Goal: Transaction & Acquisition: Obtain resource

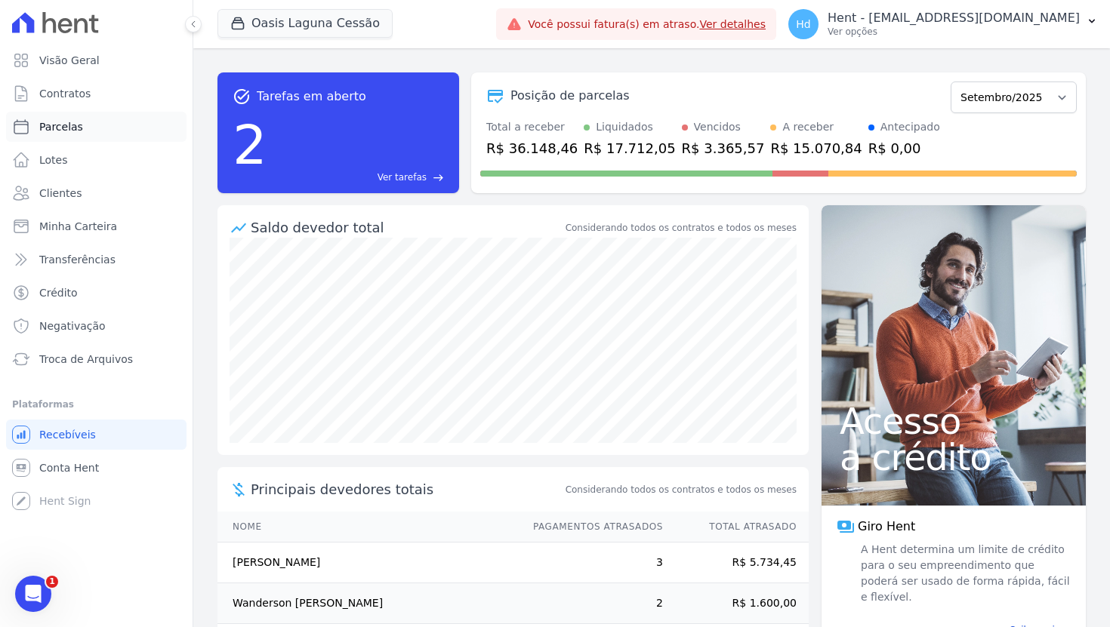
click at [87, 126] on link "Parcelas" at bounding box center [96, 127] width 180 height 30
select select
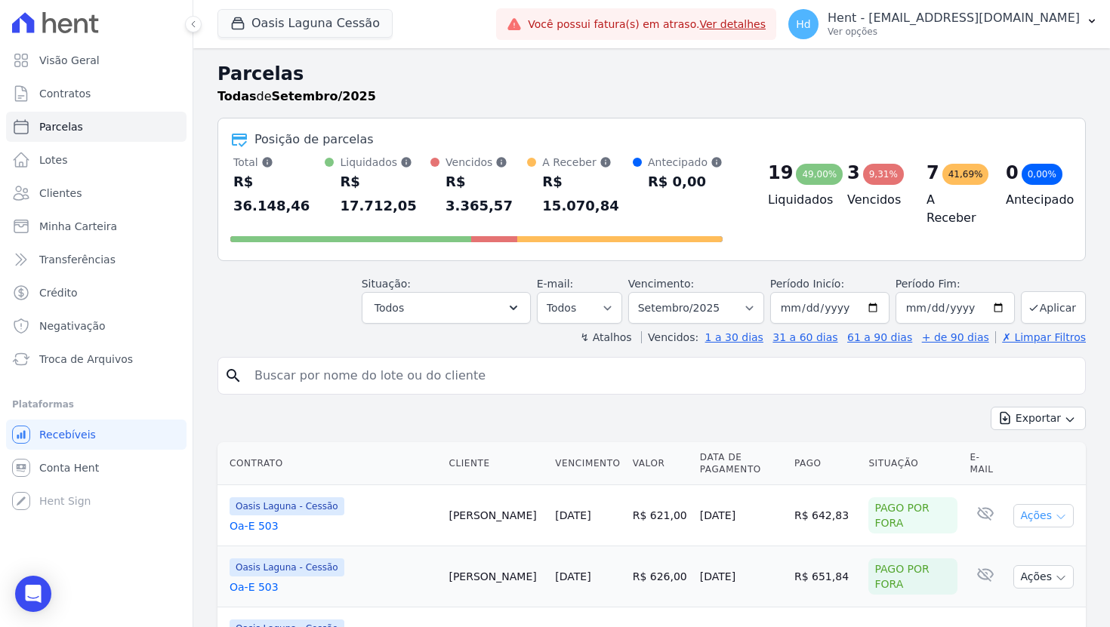
click at [940, 504] on button "Ações" at bounding box center [1043, 515] width 60 height 23
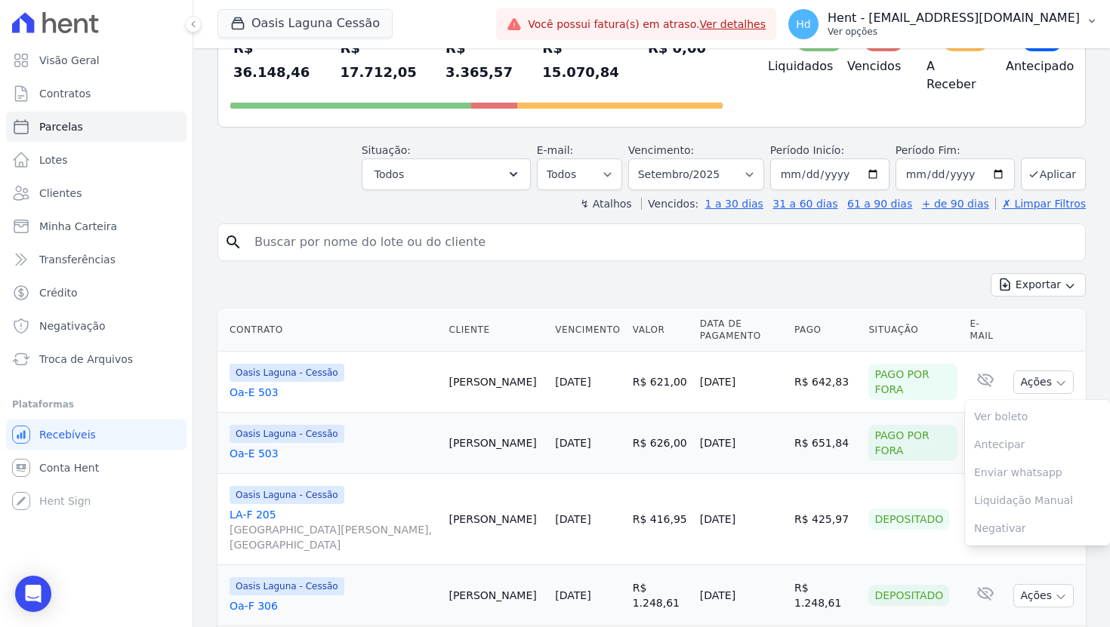
scroll to position [144, 0]
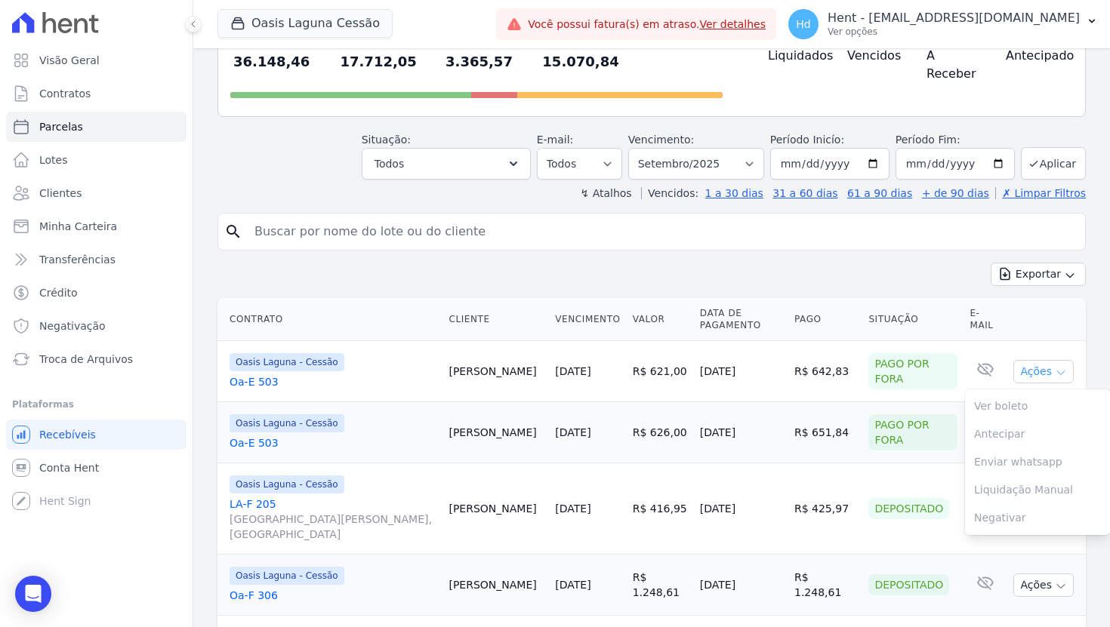
click at [940, 360] on button "Ações" at bounding box center [1043, 371] width 60 height 23
click at [940, 423] on button "Ações" at bounding box center [1043, 432] width 60 height 23
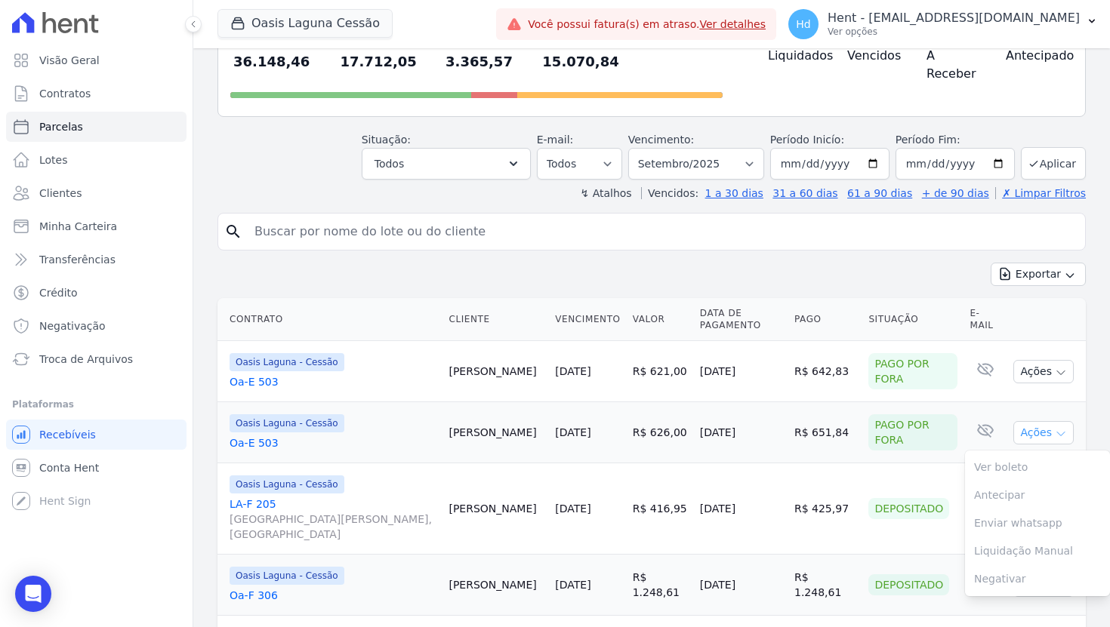
click at [940, 421] on button "Ações" at bounding box center [1043, 432] width 60 height 23
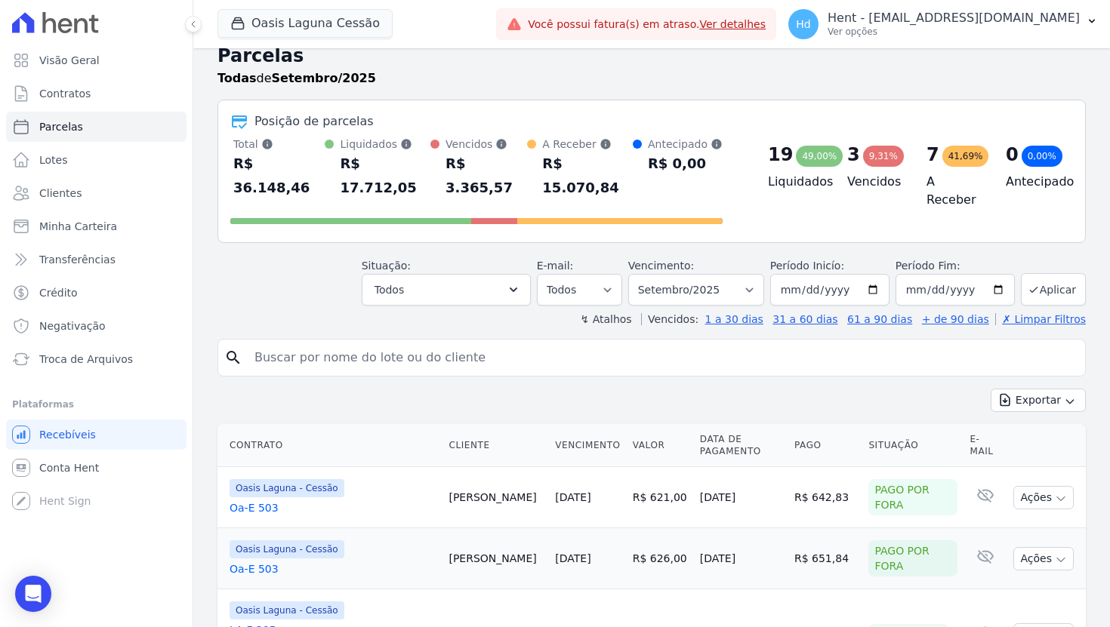
scroll to position [0, 0]
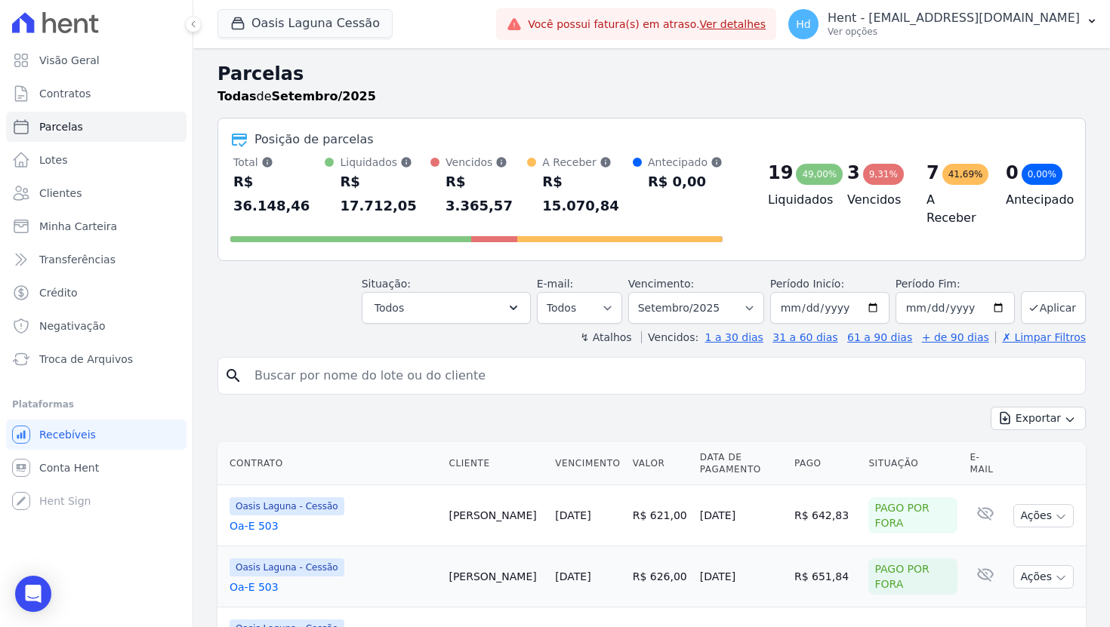
click at [281, 330] on div "↯ Atalhos Vencidos: 1 a 30 dias 31 a 60 dias 61 a 90 dias + de 90 dias ✗ Limpar…" at bounding box center [651, 337] width 868 height 15
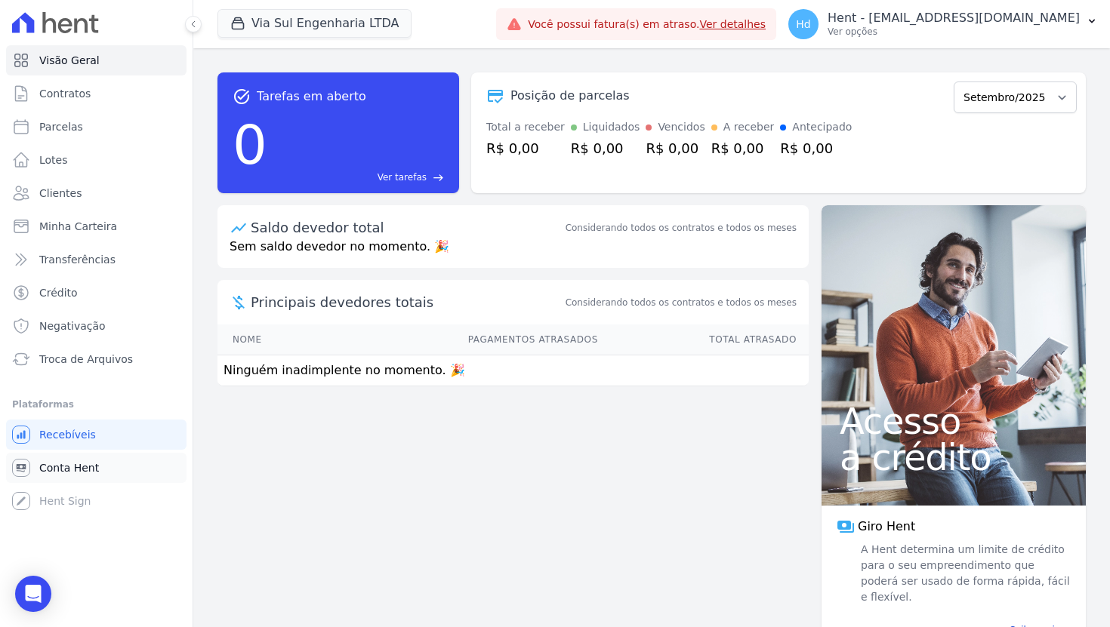
click at [69, 460] on link "Conta Hent" at bounding box center [96, 468] width 180 height 30
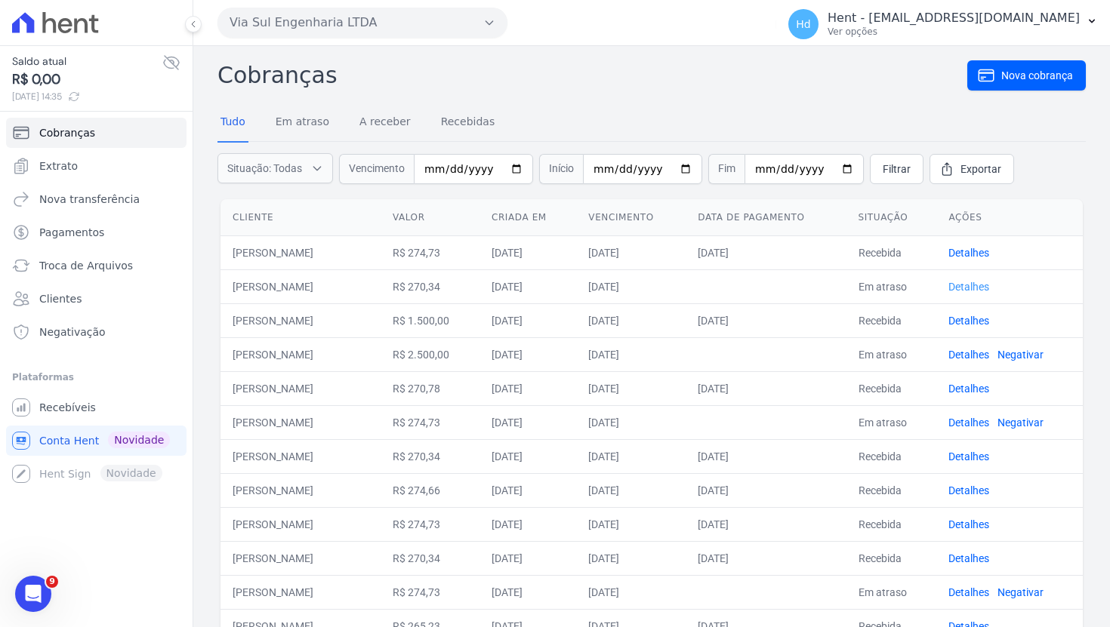
click at [989, 281] on link "Detalhes" at bounding box center [968, 287] width 41 height 12
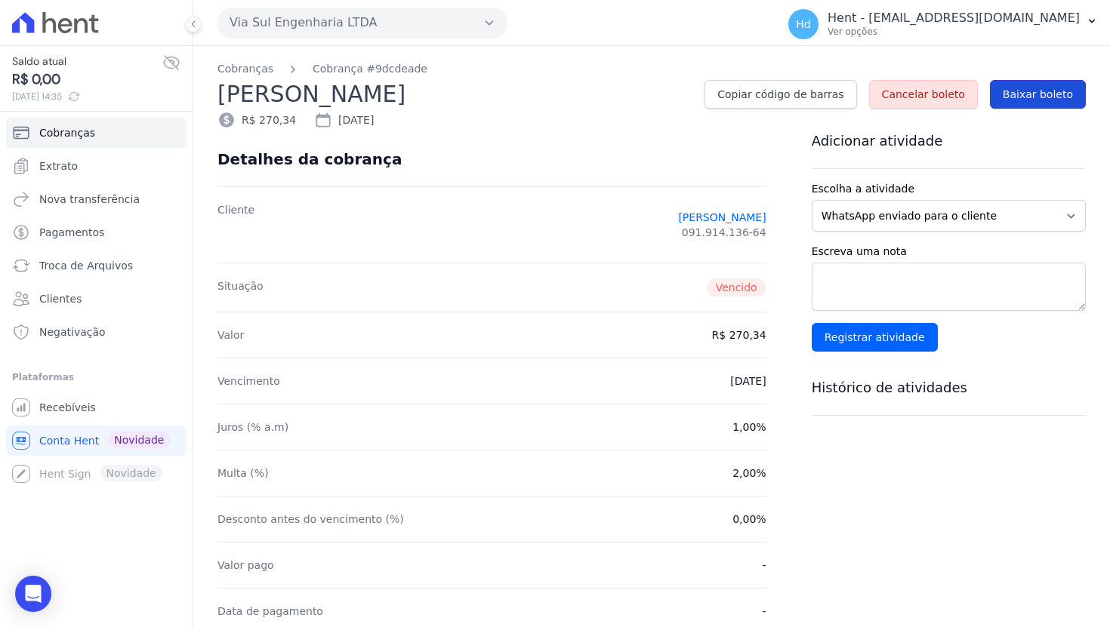
click at [1059, 106] on link "Baixar boleto" at bounding box center [1038, 94] width 96 height 29
